Goal: Task Accomplishment & Management: Complete application form

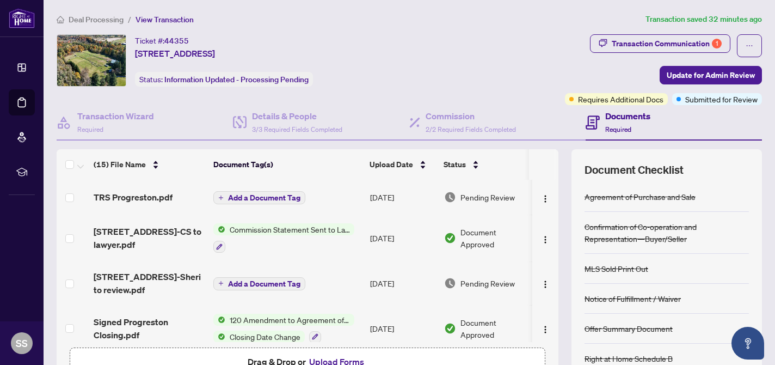
click at [253, 198] on span "Add a Document Tag" at bounding box center [264, 198] width 72 height 8
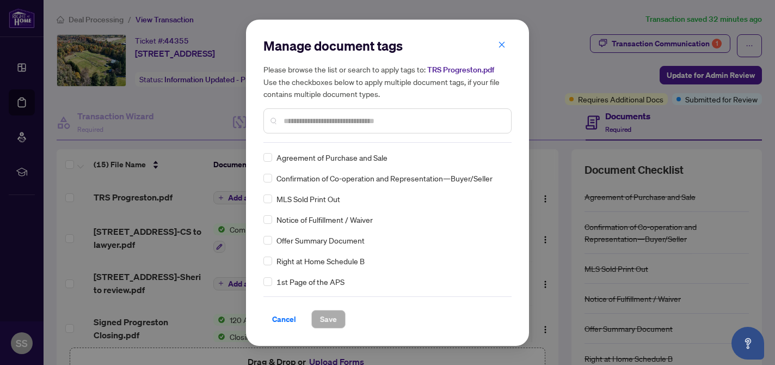
click at [286, 316] on span "Cancel" at bounding box center [284, 318] width 24 height 17
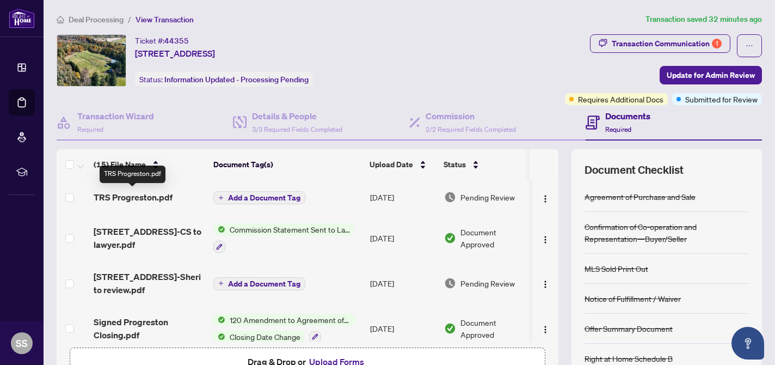
click at [127, 194] on span "TRS Progreston.pdf" at bounding box center [133, 197] width 79 height 13
click at [270, 195] on span "Add a Document Tag" at bounding box center [264, 198] width 72 height 8
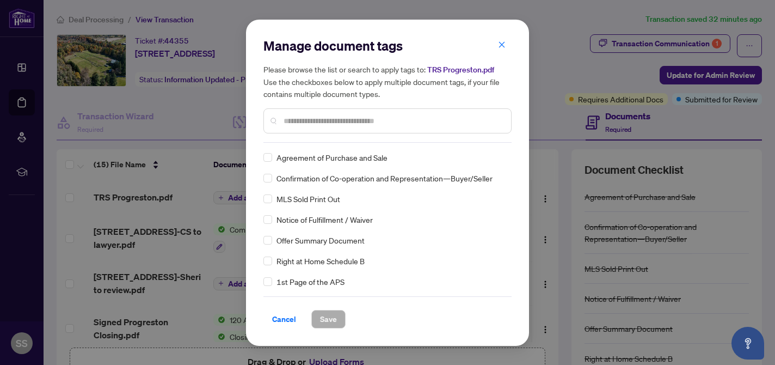
click at [291, 121] on input "text" at bounding box center [393, 121] width 219 height 12
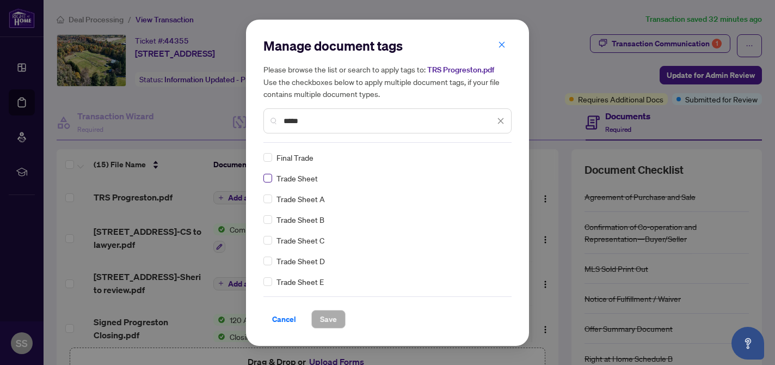
type input "*****"
click at [328, 320] on span "Save" at bounding box center [328, 318] width 17 height 17
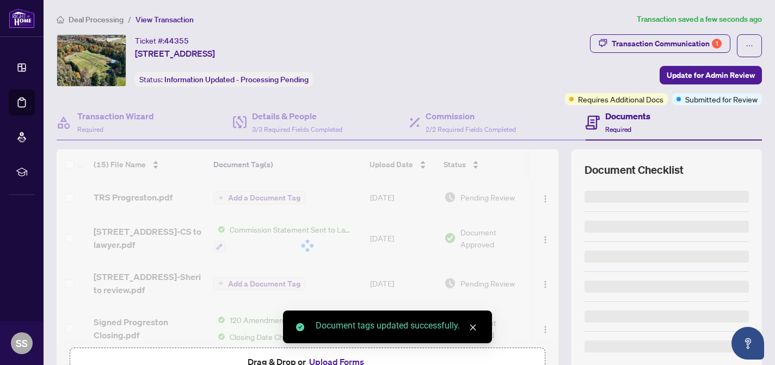
click at [719, 78] on span "Update for Admin Review" at bounding box center [711, 74] width 88 height 17
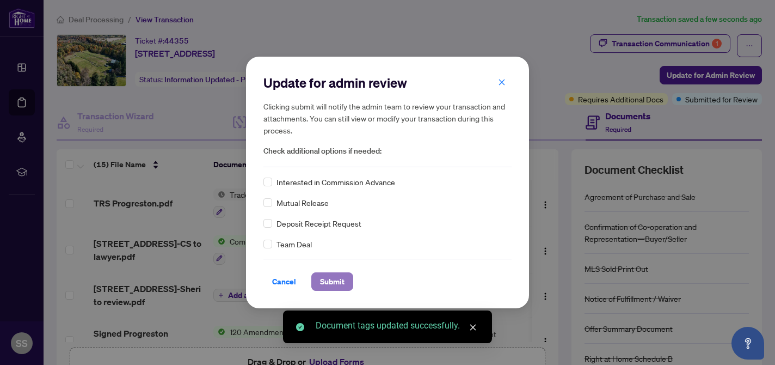
click at [331, 283] on span "Submit" at bounding box center [332, 281] width 24 height 17
